Goal: Task Accomplishment & Management: Manage account settings

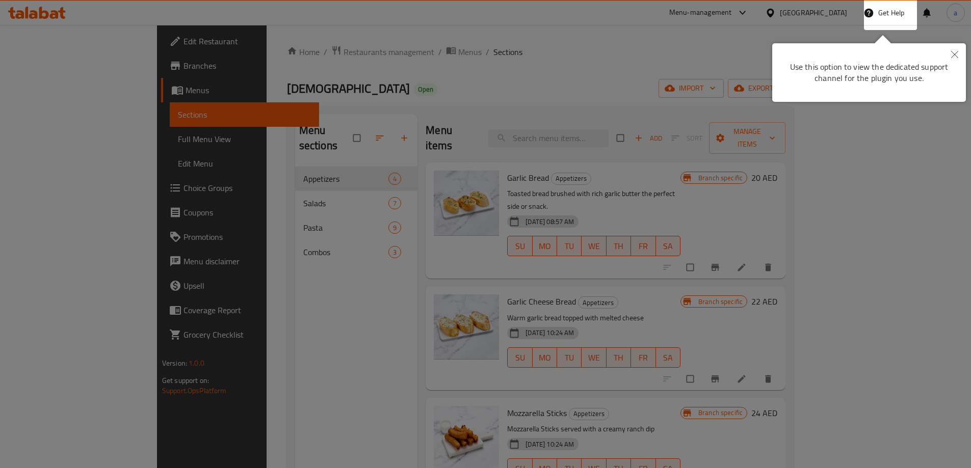
click at [956, 56] on icon "Close" at bounding box center [954, 54] width 7 height 7
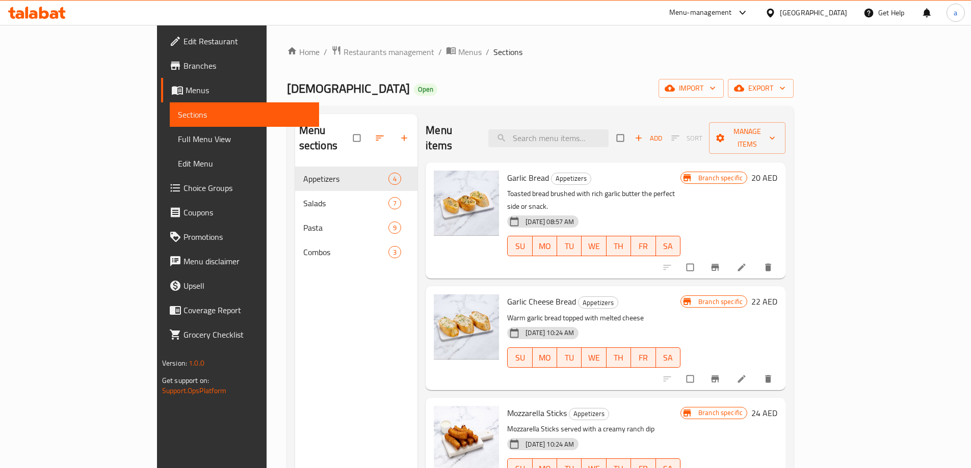
click at [40, 9] on icon at bounding box center [44, 13] width 10 height 12
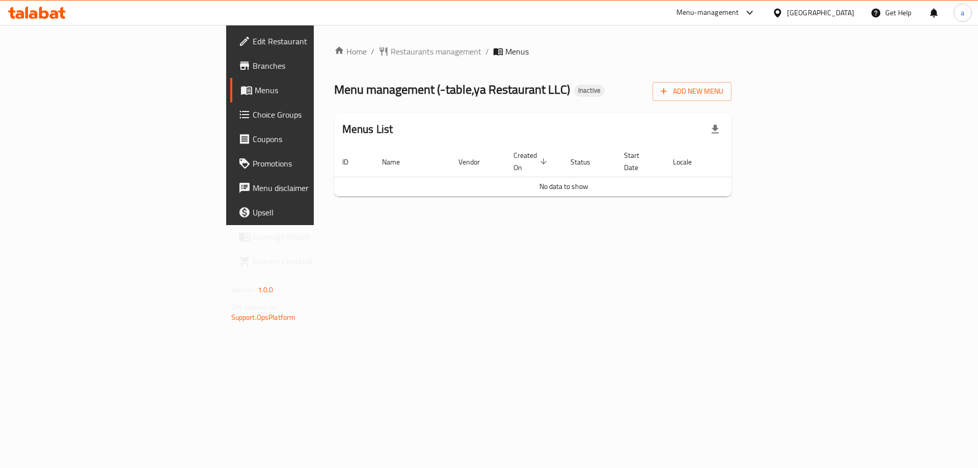
click at [253, 38] on span "Edit Restaurant" at bounding box center [317, 41] width 129 height 12
click at [724, 89] on span "Add New Menu" at bounding box center [692, 91] width 63 height 13
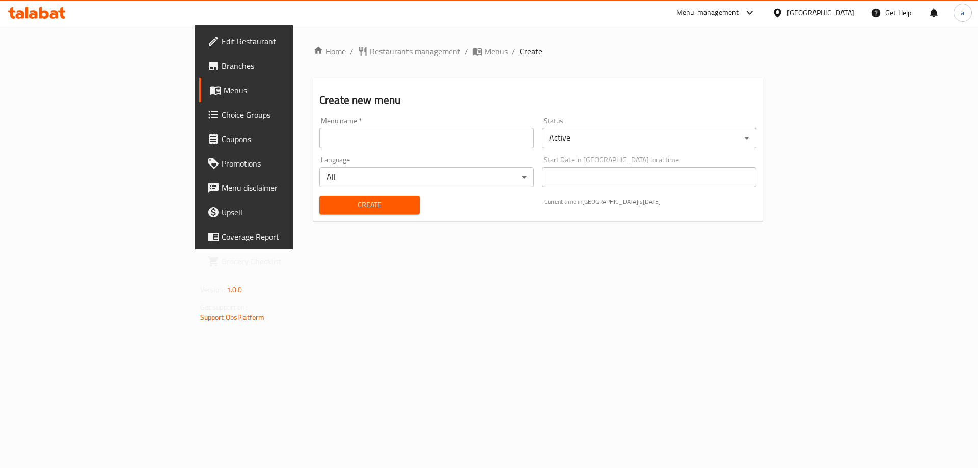
click at [534, 143] on input "text" at bounding box center [427, 138] width 215 height 20
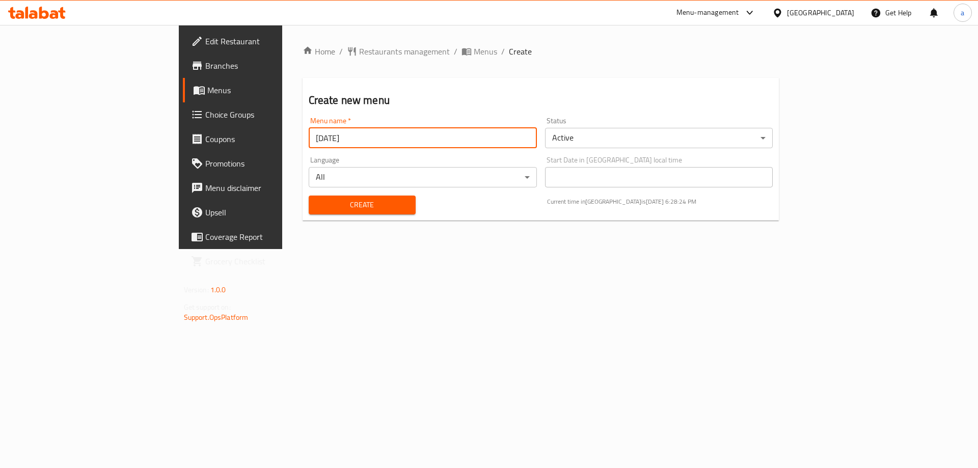
type input "14/10/2025"
click at [309, 196] on button "Create" at bounding box center [362, 205] width 107 height 19
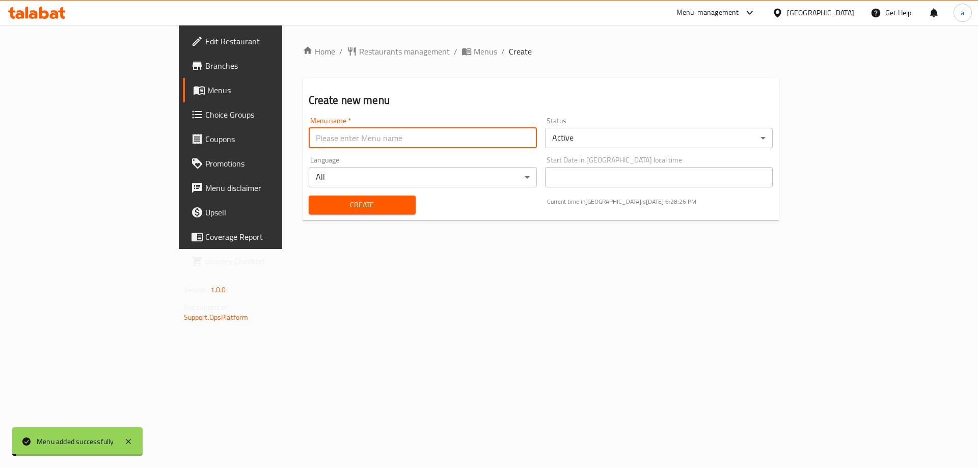
click at [207, 94] on span "Menus" at bounding box center [270, 90] width 127 height 12
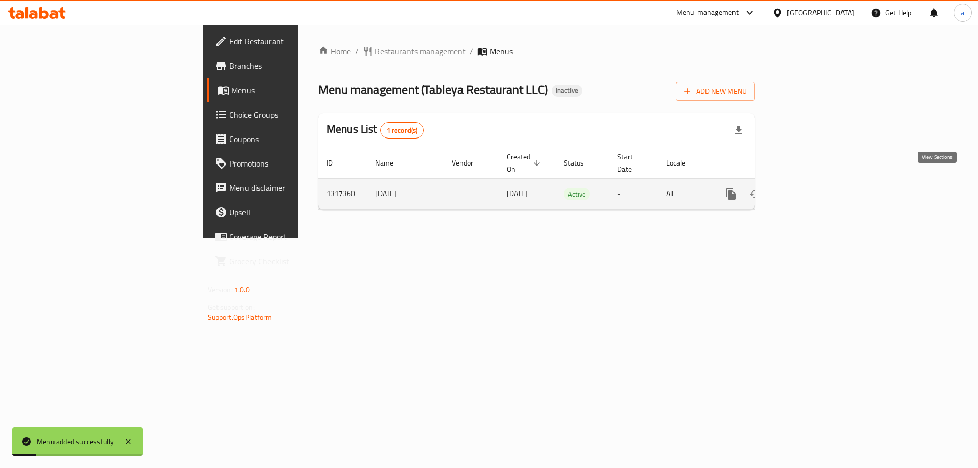
click at [811, 188] on icon "enhanced table" at bounding box center [805, 194] width 12 height 12
